Goal: Task Accomplishment & Management: Manage account settings

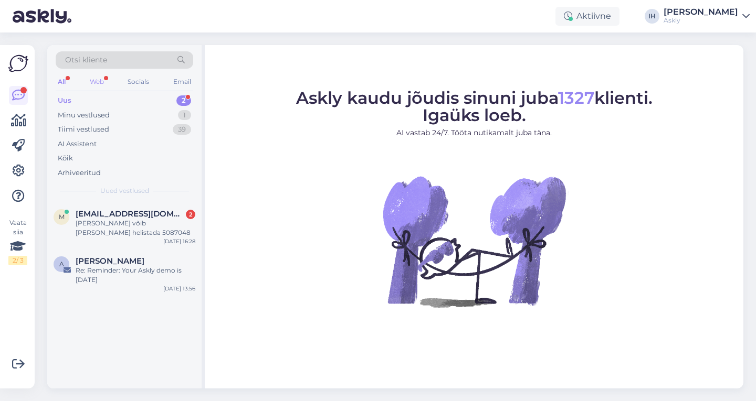
click at [99, 81] on div "Web" at bounding box center [97, 82] width 18 height 14
click at [122, 217] on span "[EMAIL_ADDRESS][DOMAIN_NAME]" at bounding box center [130, 213] width 109 height 9
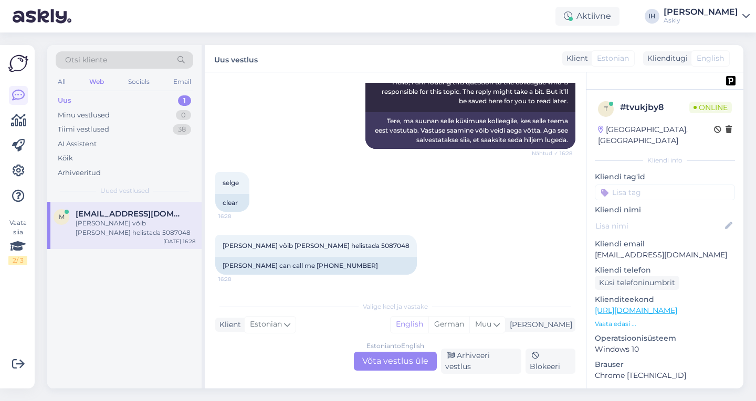
scroll to position [2651, 0]
click at [60, 82] on div "All" at bounding box center [62, 82] width 12 height 14
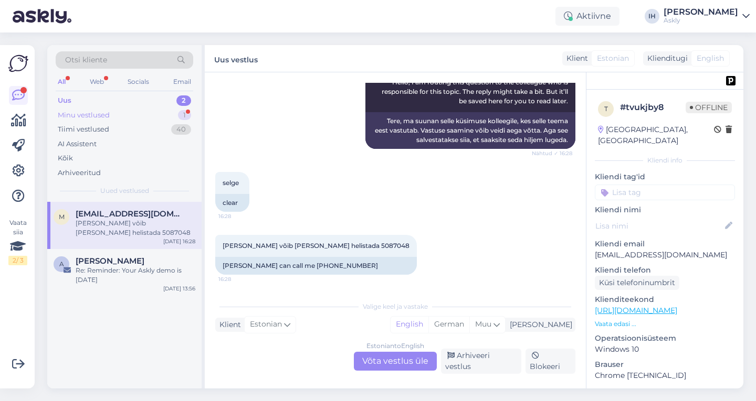
click at [124, 111] on div "Minu vestlused 1" at bounding box center [125, 115] width 138 height 15
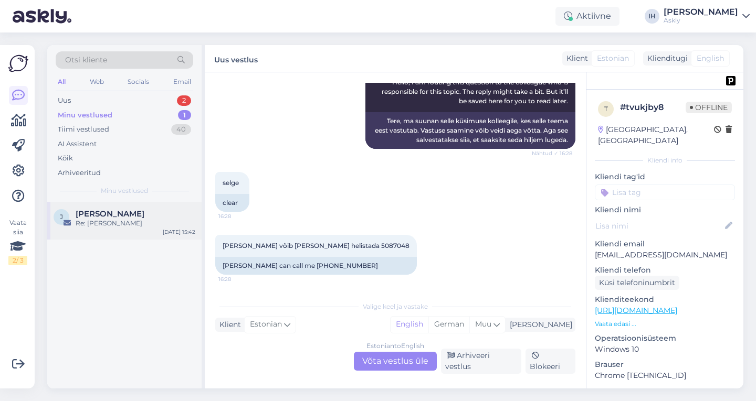
click at [110, 217] on span "[PERSON_NAME]" at bounding box center [110, 213] width 69 height 9
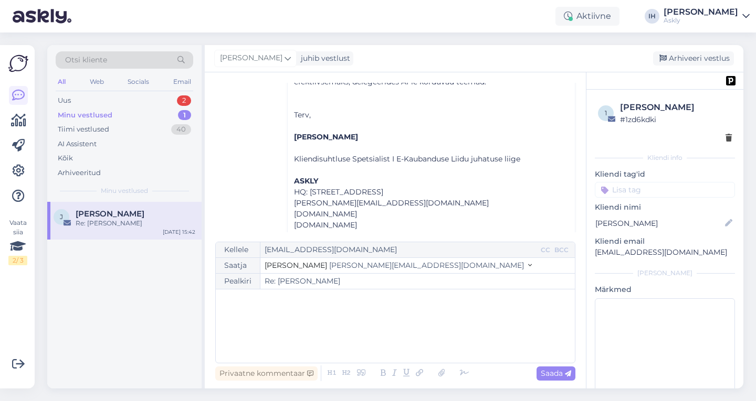
scroll to position [363, 0]
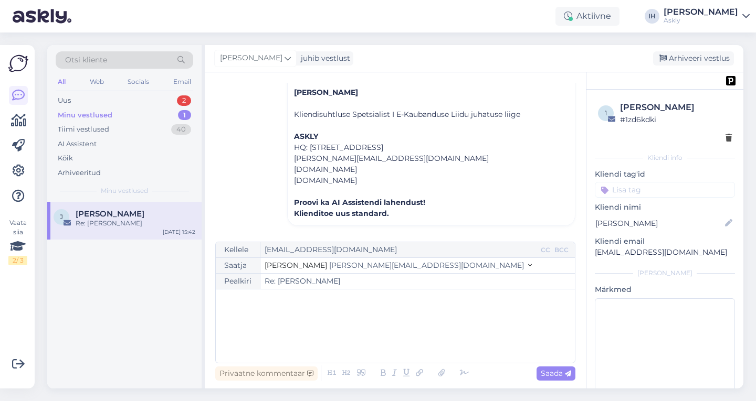
click at [65, 79] on div "All" at bounding box center [62, 82] width 12 height 14
click at [100, 103] on div "Uus 2" at bounding box center [125, 100] width 138 height 15
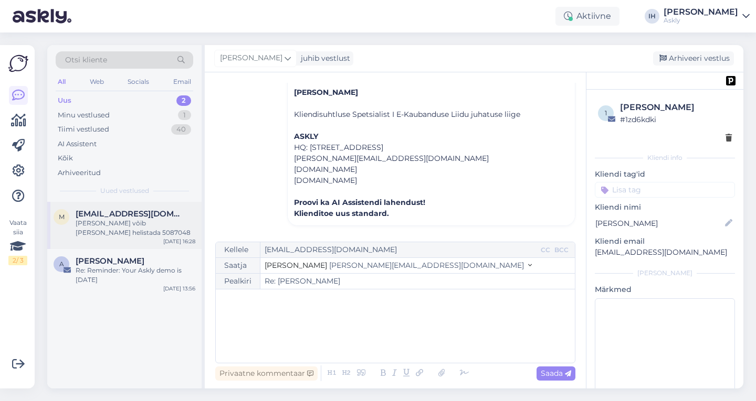
click at [143, 227] on div "[PERSON_NAME] võib [PERSON_NAME] helistada 5087048" at bounding box center [136, 228] width 120 height 19
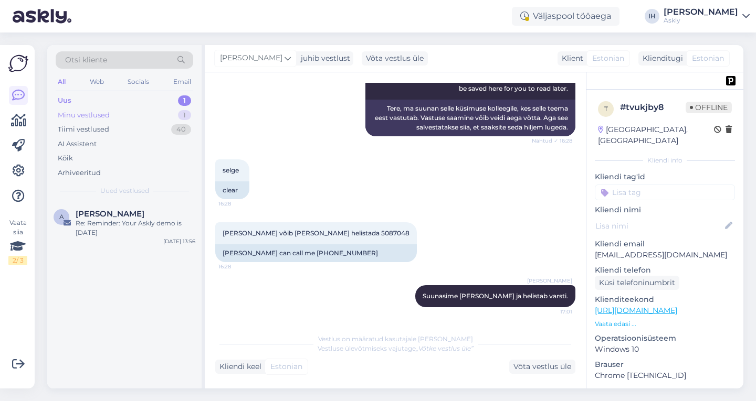
scroll to position [2670, 0]
click at [284, 62] on icon at bounding box center [287, 58] width 6 height 12
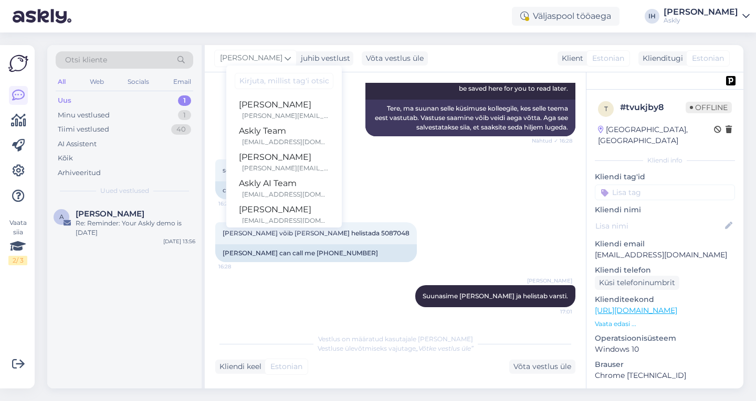
scroll to position [61, 0]
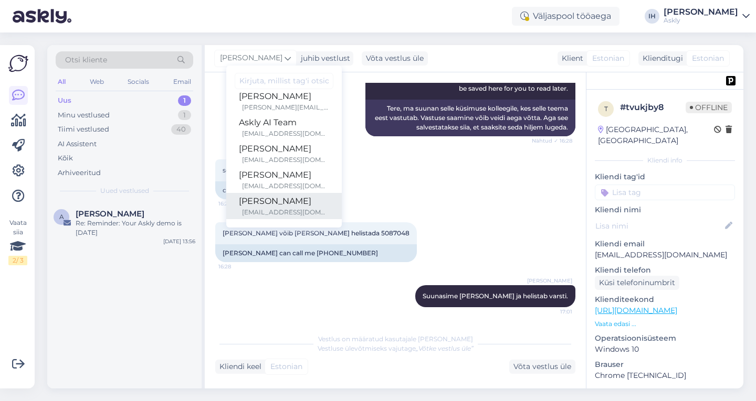
click at [324, 209] on link "[PERSON_NAME] [EMAIL_ADDRESS][DOMAIN_NAME]" at bounding box center [283, 206] width 115 height 26
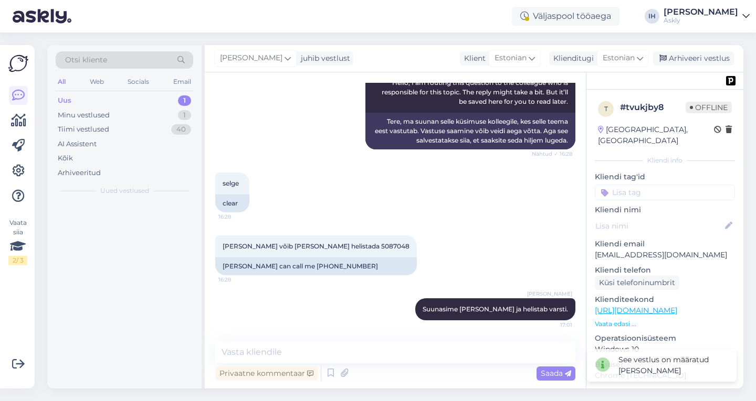
scroll to position [2657, 0]
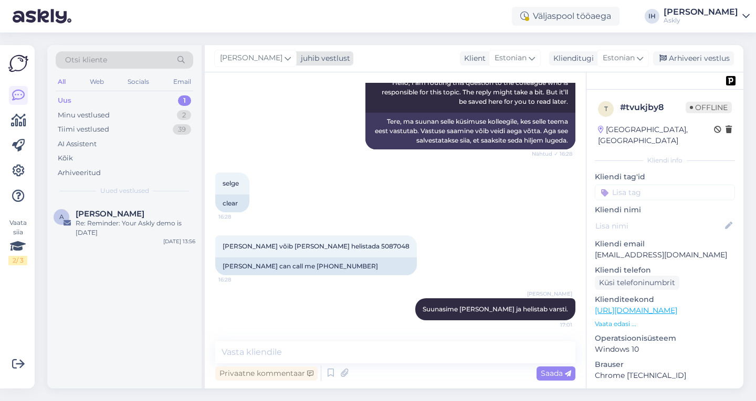
click at [284, 57] on icon at bounding box center [287, 58] width 6 height 12
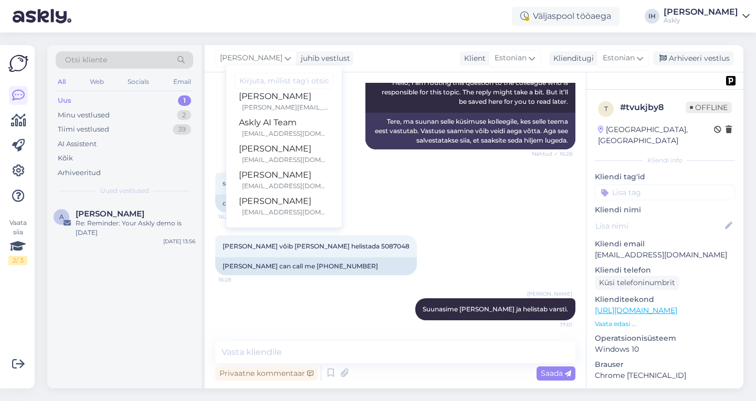
click at [353, 18] on div "Väljaspool tööaega IH [PERSON_NAME] Askly" at bounding box center [378, 16] width 756 height 33
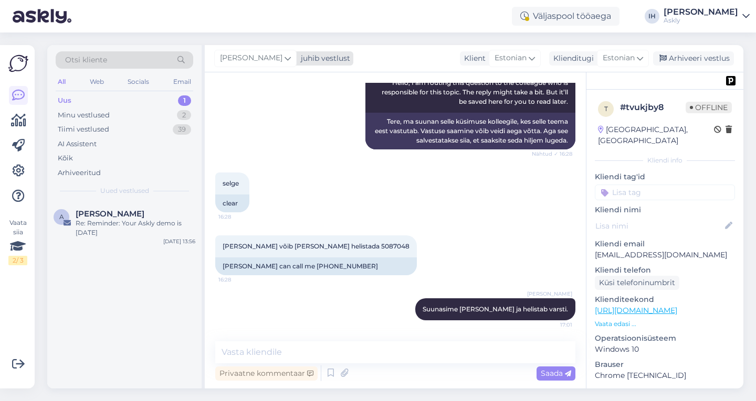
click at [284, 53] on icon at bounding box center [287, 58] width 6 height 12
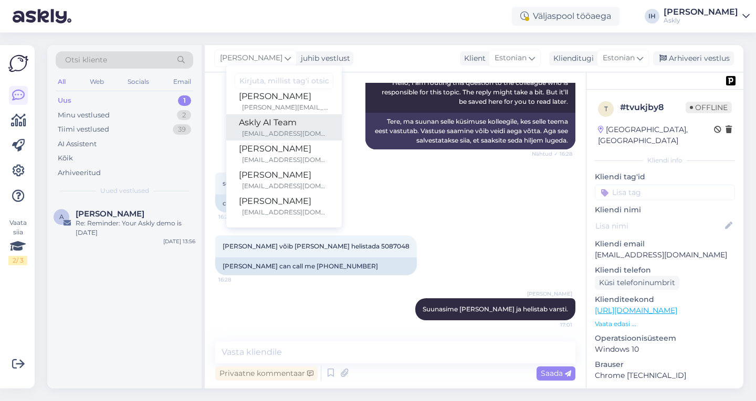
click at [285, 131] on div "[EMAIL_ADDRESS][DOMAIN_NAME]" at bounding box center [285, 133] width 87 height 9
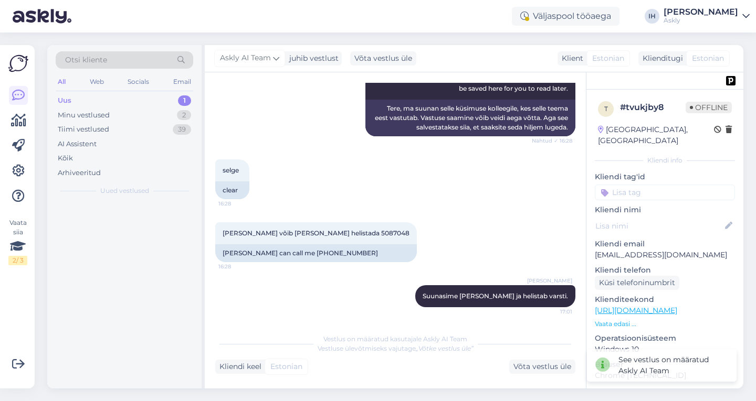
scroll to position [2670, 0]
click at [270, 60] on span "Askly AI Team" at bounding box center [245, 58] width 51 height 12
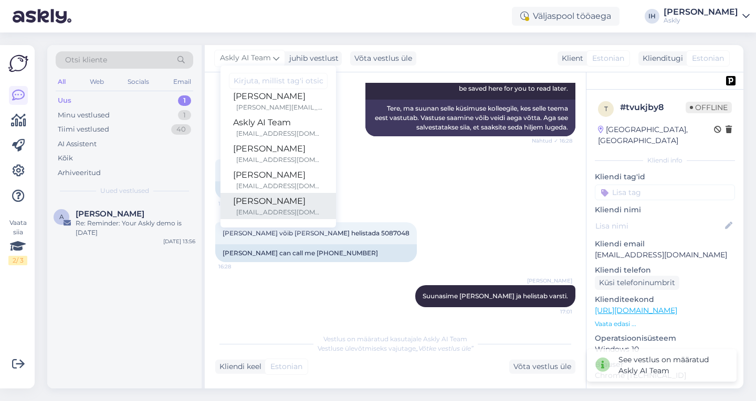
click at [298, 210] on div "[EMAIL_ADDRESS][DOMAIN_NAME]" at bounding box center [279, 212] width 87 height 9
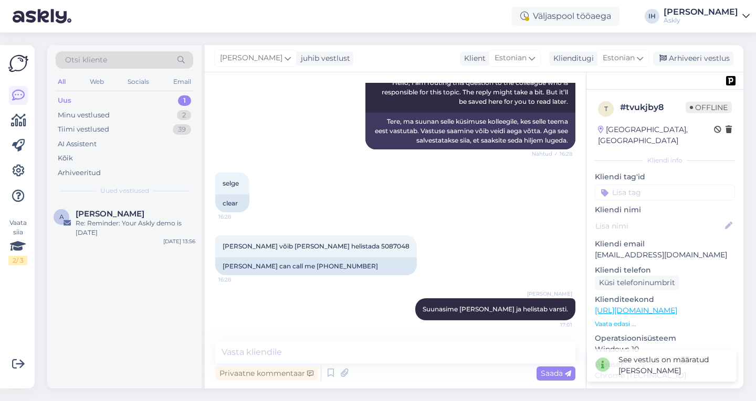
scroll to position [2657, 0]
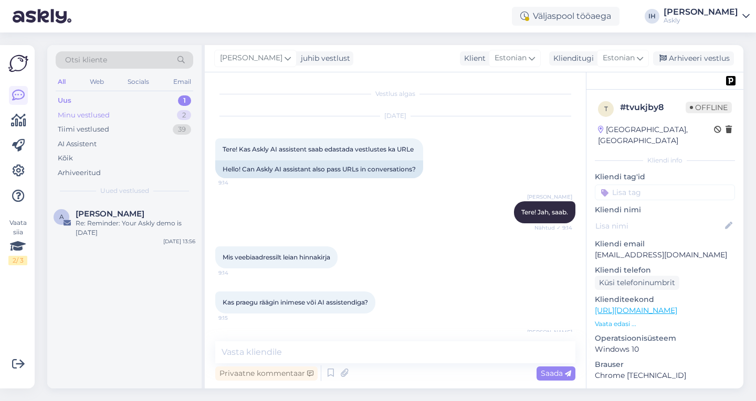
scroll to position [2657, 0]
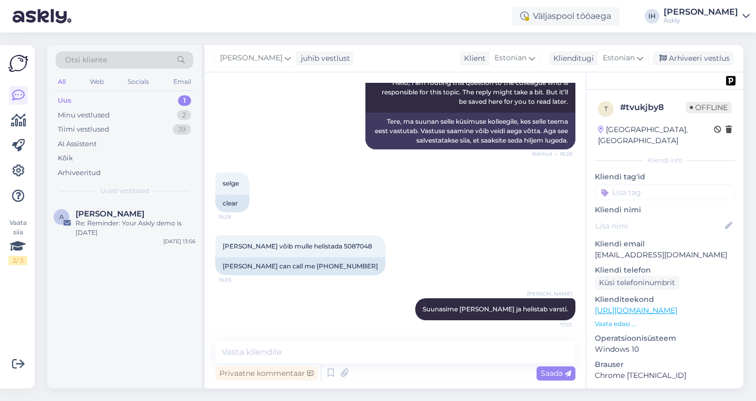
click at [140, 102] on div "Uus 1" at bounding box center [125, 100] width 138 height 15
click at [131, 124] on div "Tiimi vestlused 39" at bounding box center [125, 129] width 138 height 15
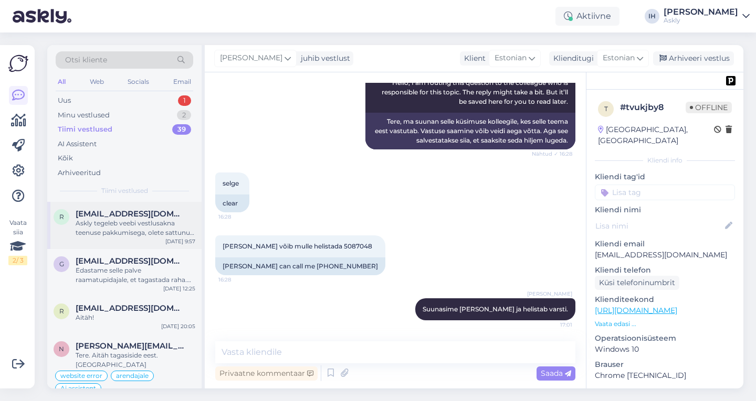
click at [123, 222] on div "Askly tegeleb veebi vestlusakna teenuse pakkumisega, olete sattunud valesse cha…" at bounding box center [136, 228] width 120 height 19
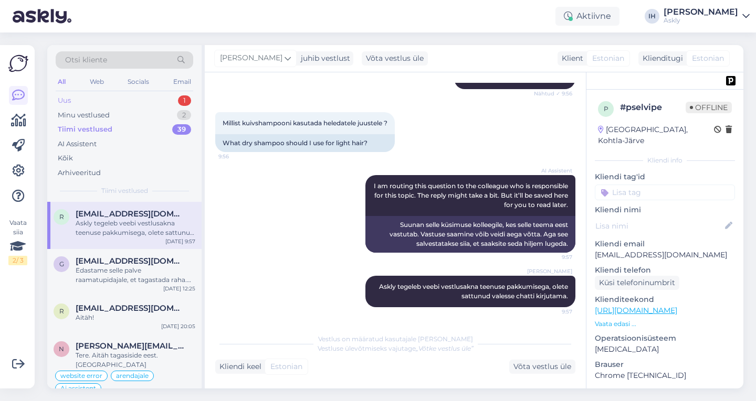
click at [104, 98] on div "Uus 1" at bounding box center [125, 100] width 138 height 15
